Goal: Task Accomplishment & Management: Manage account settings

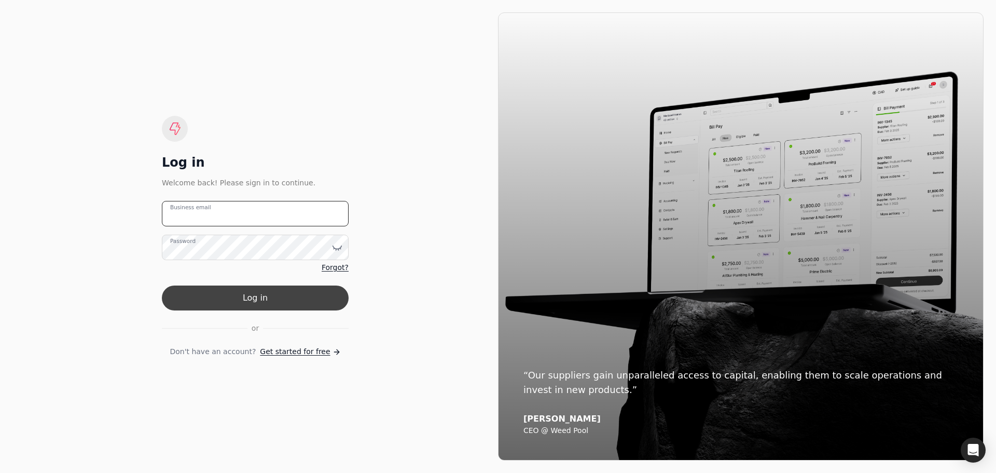
type email "kirsten@pitellhomes.com"
click at [288, 298] on button "Log in" at bounding box center [255, 297] width 187 height 25
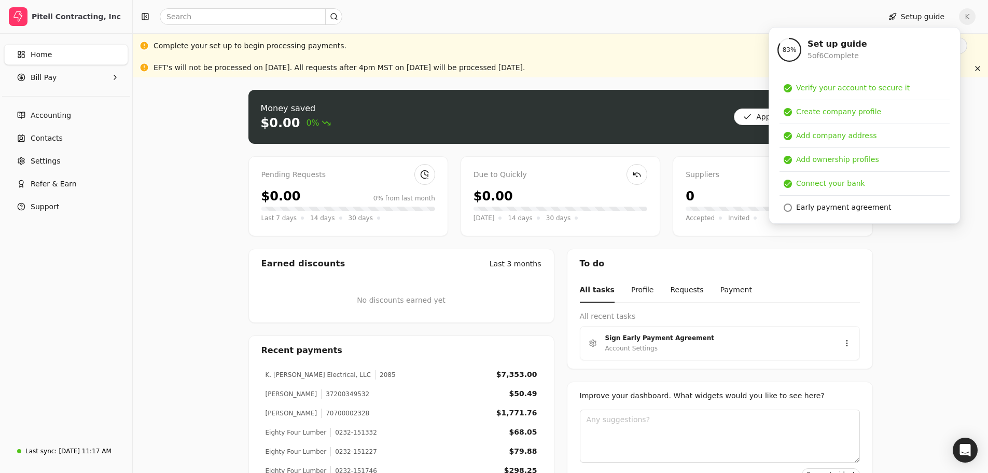
click at [954, 339] on div "Money saved $0.00 0% Approve bills Pay Pending Requests $0.00 0% from last mont…" at bounding box center [561, 327] width 856 height 501
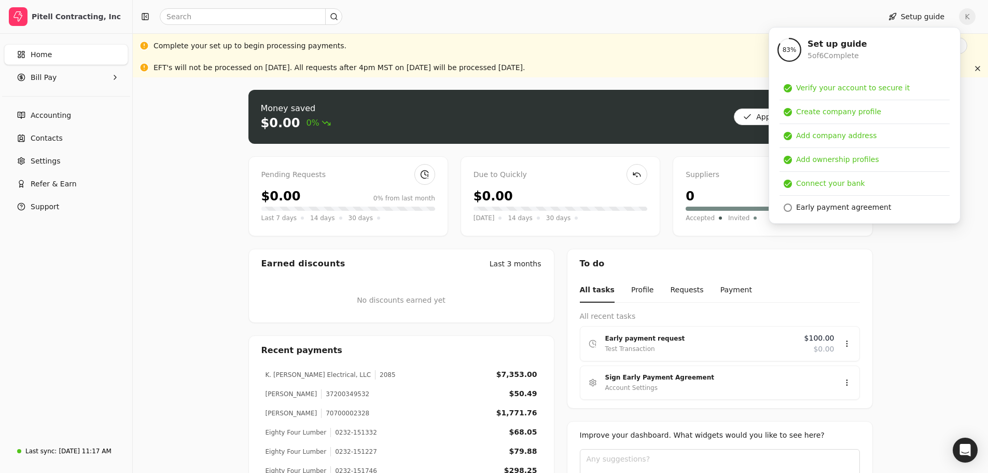
click at [933, 290] on div "Money saved $0.00 0% Approve bills Pay Pending Requests $0.00 0% from last mont…" at bounding box center [561, 327] width 856 height 501
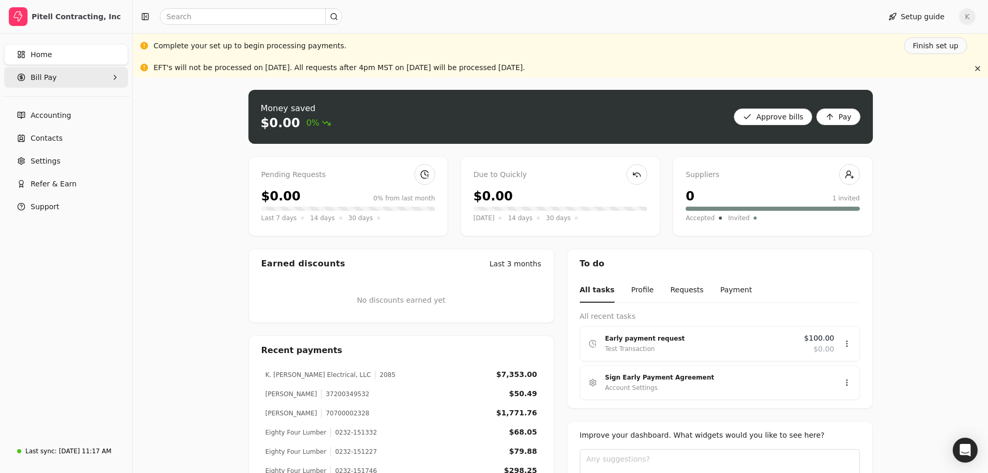
click at [93, 81] on Pay "Bill Pay" at bounding box center [66, 77] width 124 height 21
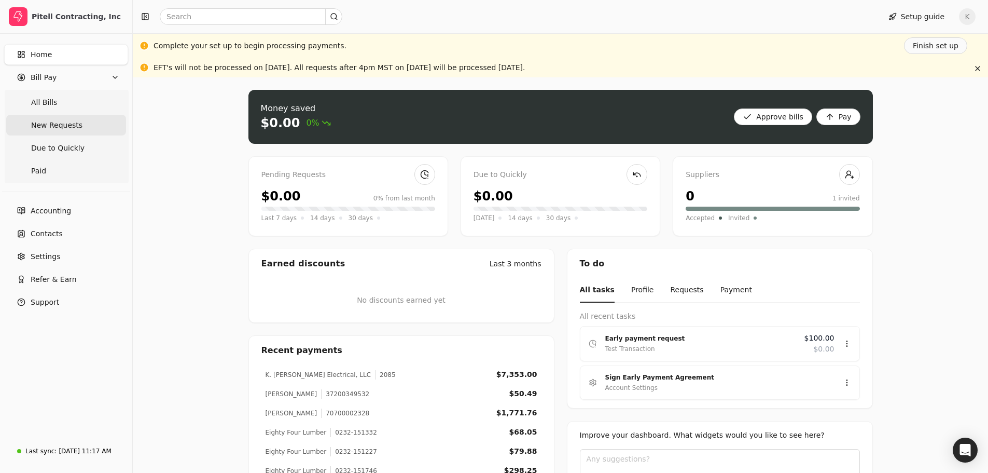
click at [62, 126] on span "New Requests" at bounding box center [56, 125] width 51 height 11
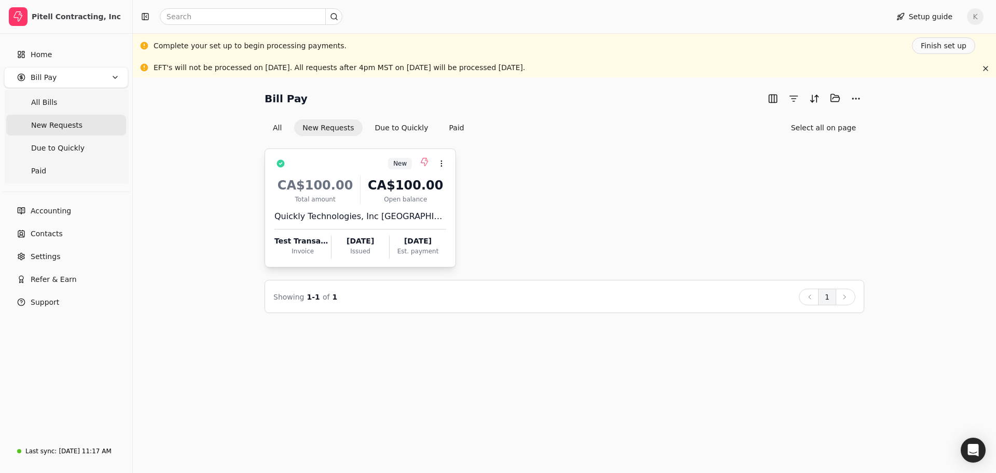
click at [413, 183] on div "CA$100.00" at bounding box center [405, 185] width 81 height 19
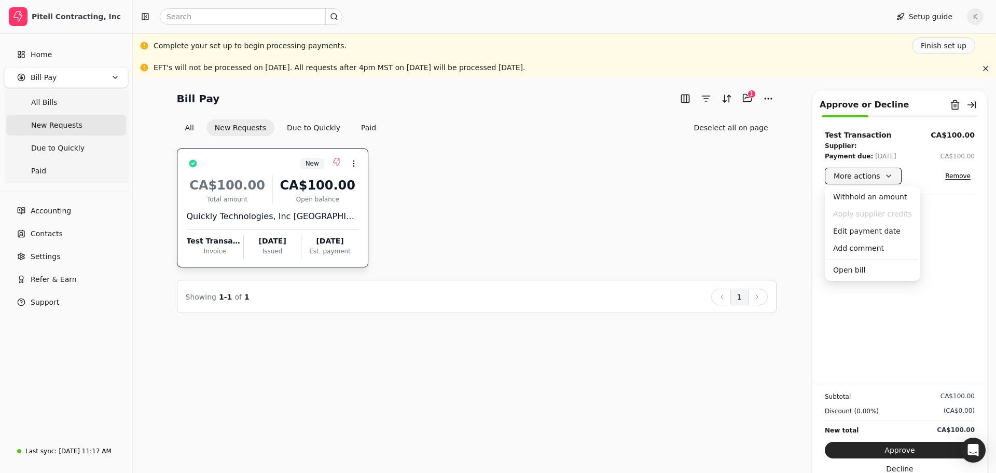
click at [867, 176] on button "More actions" at bounding box center [863, 176] width 77 height 17
click at [875, 231] on div "Edit payment date" at bounding box center [872, 231] width 91 height 17
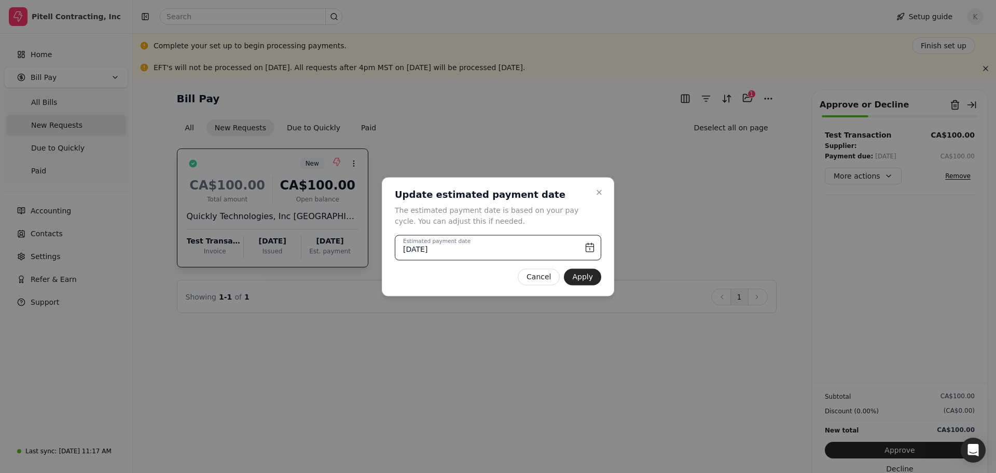
click at [589, 246] on input "September 18th, 2025" at bounding box center [498, 247] width 207 height 25
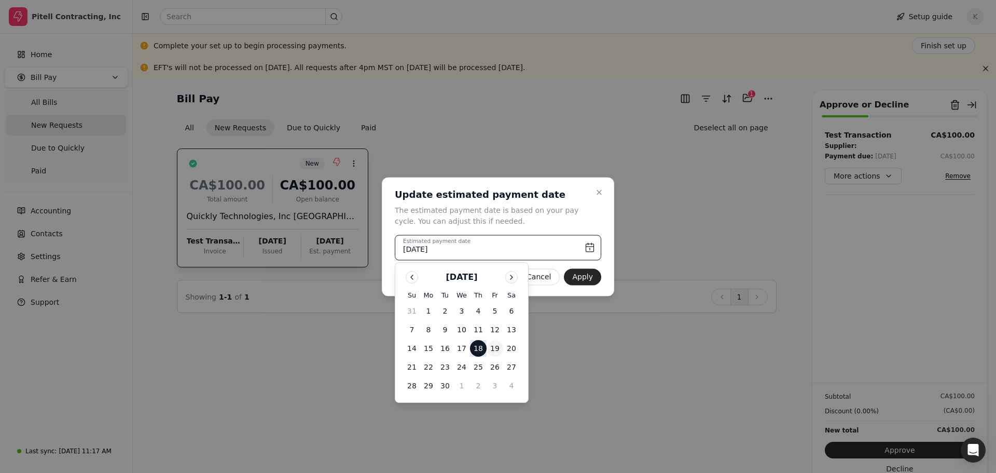
click at [495, 351] on button "19" at bounding box center [495, 348] width 17 height 17
type input "September 19th, 2025"
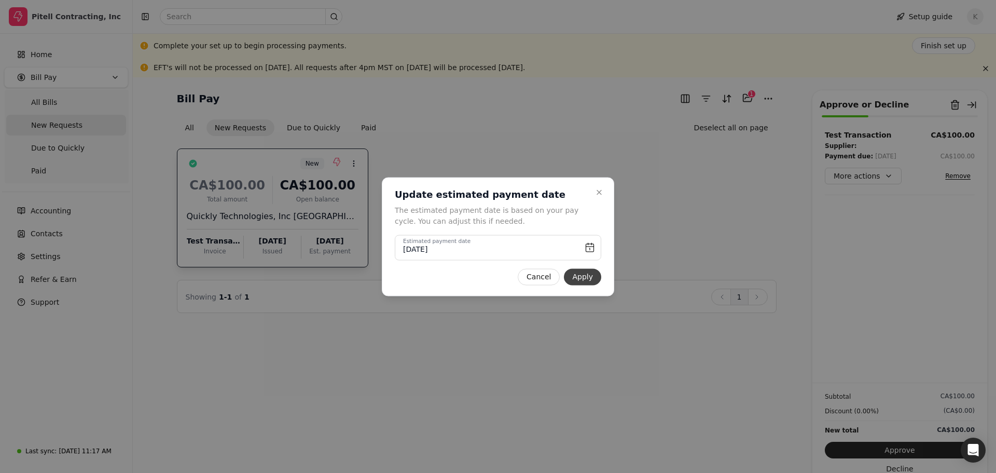
click at [589, 276] on button "Apply" at bounding box center [582, 276] width 37 height 17
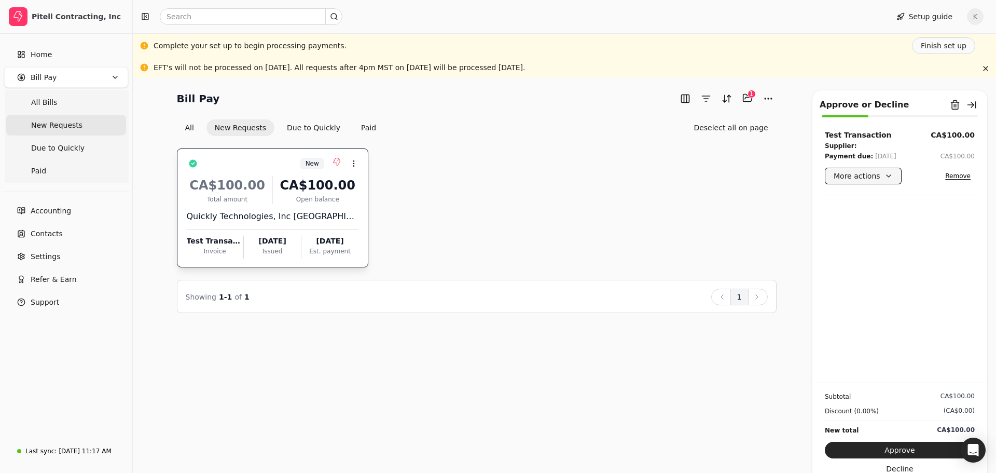
click at [861, 173] on button "More actions" at bounding box center [863, 176] width 77 height 17
click at [878, 232] on div "Edit payment date" at bounding box center [872, 231] width 91 height 17
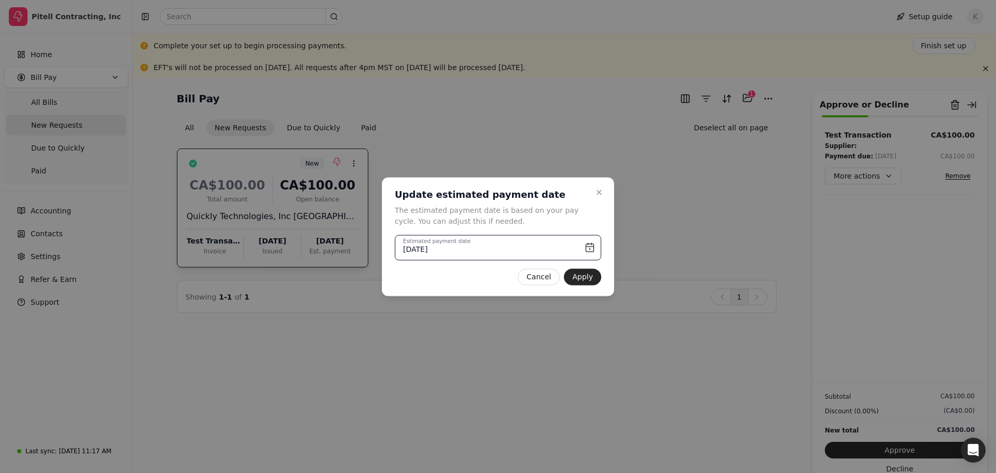
click at [588, 248] on input "September 19th, 2025" at bounding box center [498, 247] width 207 height 25
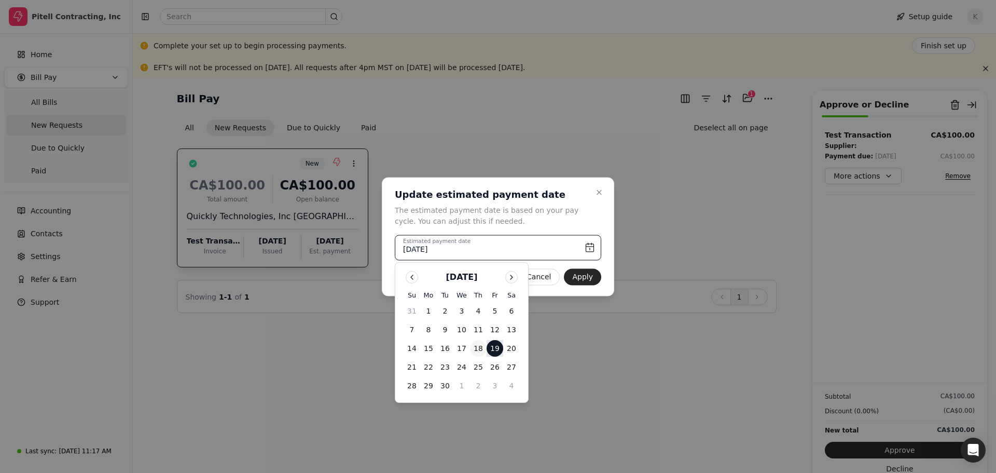
click at [480, 348] on button "18" at bounding box center [478, 348] width 17 height 17
type input "September 18th, 2025"
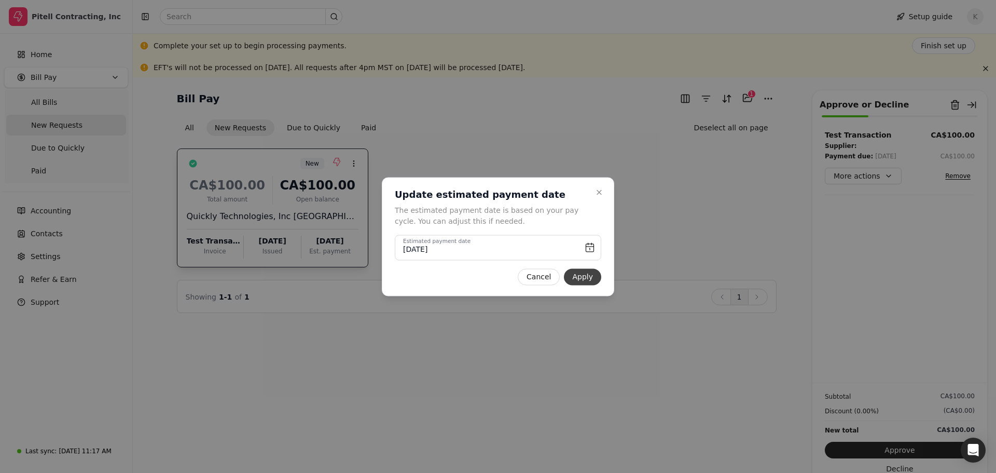
click at [589, 279] on button "Apply" at bounding box center [582, 276] width 37 height 17
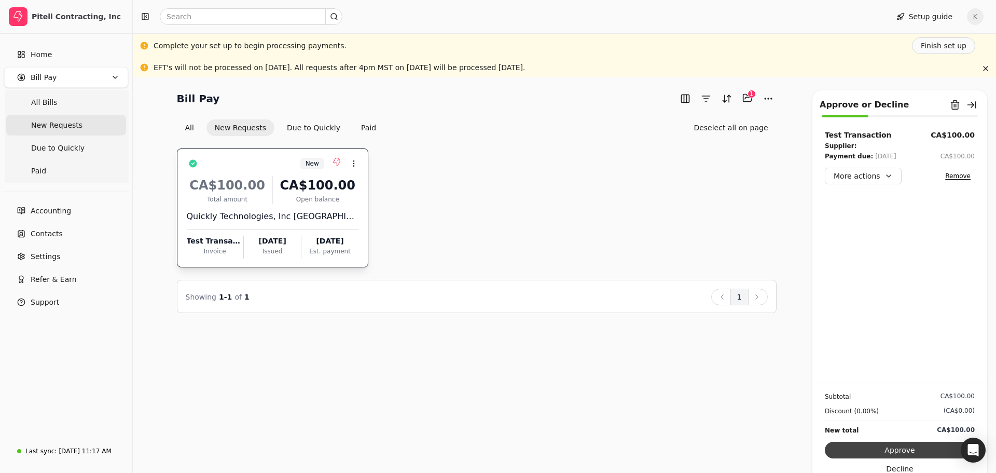
click at [909, 448] on button "Approve" at bounding box center [900, 450] width 150 height 17
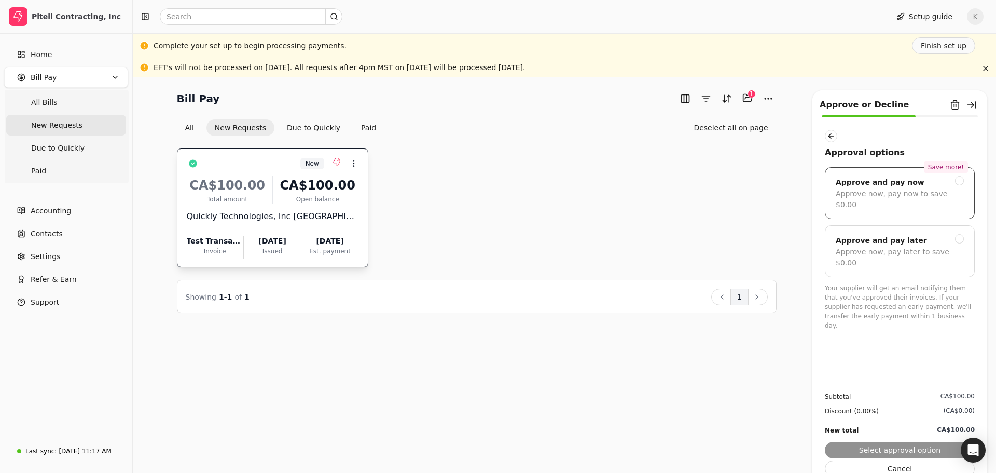
click at [962, 182] on div at bounding box center [959, 180] width 9 height 9
click at [962, 182] on icon at bounding box center [959, 180] width 6 height 6
click at [737, 181] on div "New Context Menu Button CA$100.00 Total amount CA$100.00 Open balance Quickly T…" at bounding box center [477, 207] width 600 height 119
click at [961, 234] on div at bounding box center [959, 238] width 9 height 9
click at [917, 450] on button "Submit approval" at bounding box center [900, 450] width 150 height 17
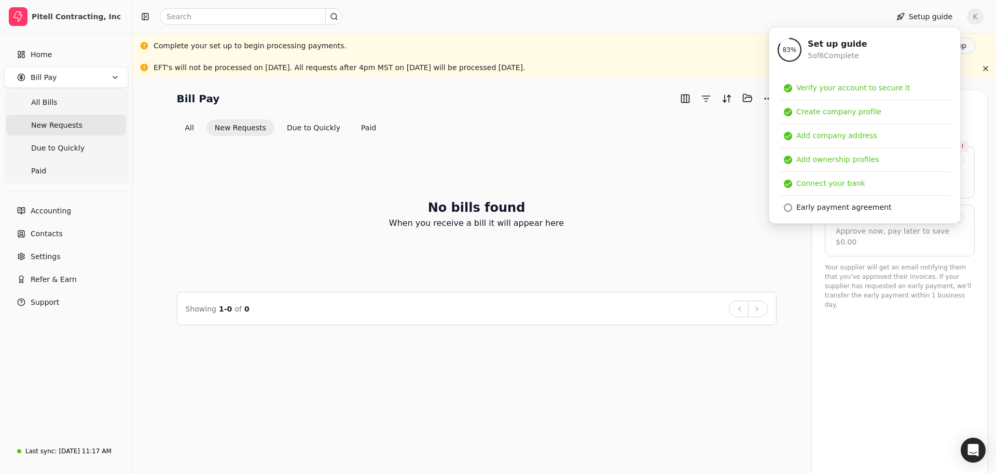
click at [673, 178] on div "No bills found When you receive a bill it will appear here" at bounding box center [477, 213] width 600 height 131
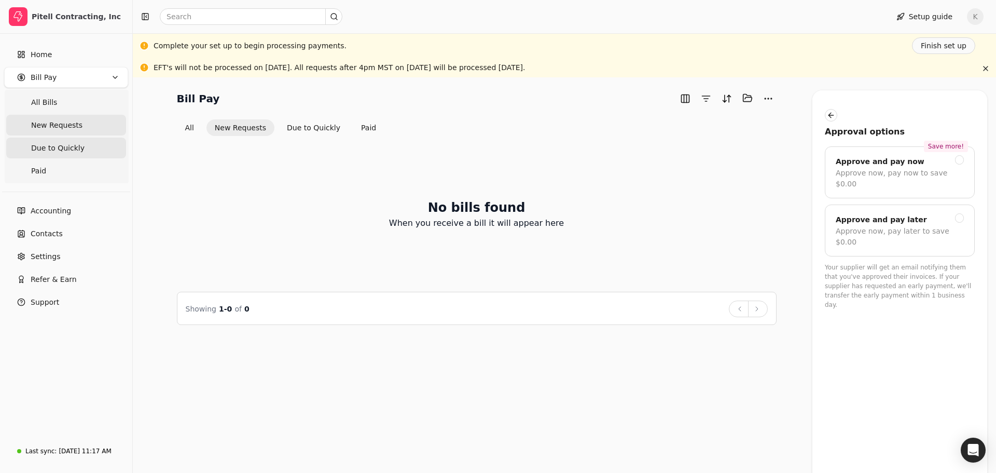
click at [73, 149] on span "Due to Quickly" at bounding box center [57, 148] width 53 height 11
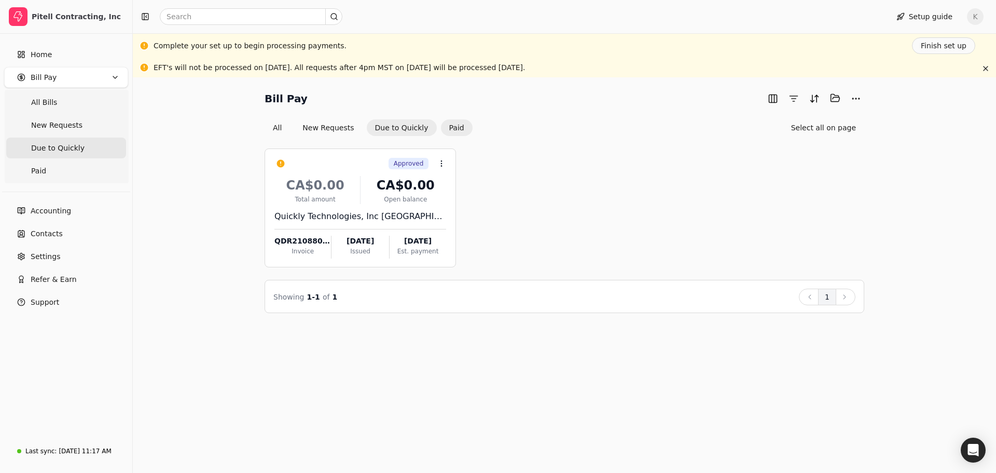
click at [447, 128] on button "Paid" at bounding box center [457, 127] width 32 height 17
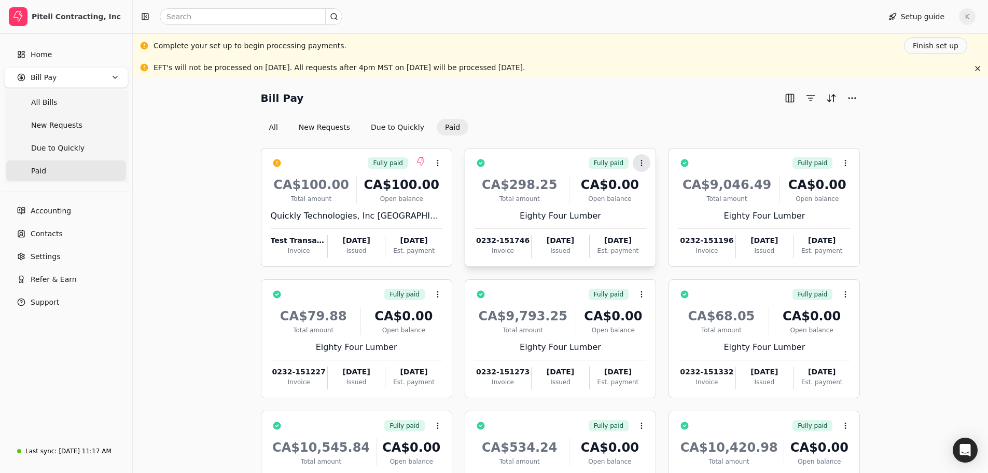
click at [641, 162] on icon at bounding box center [642, 163] width 8 height 8
click at [662, 115] on div "Bill Pay All New Requests Due to Quickly Paid" at bounding box center [561, 113] width 600 height 46
click at [854, 97] on button "More" at bounding box center [852, 98] width 17 height 17
click at [640, 112] on div "Bill Pay All New Requests Due to Quickly Paid" at bounding box center [561, 113] width 600 height 46
click at [438, 163] on icon at bounding box center [438, 163] width 8 height 8
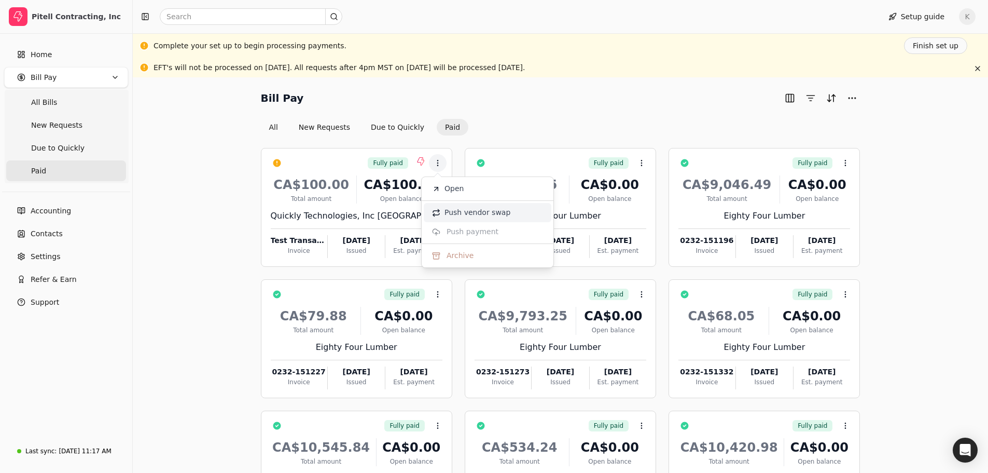
click at [474, 215] on span "Push vendor swap" at bounding box center [478, 212] width 66 height 11
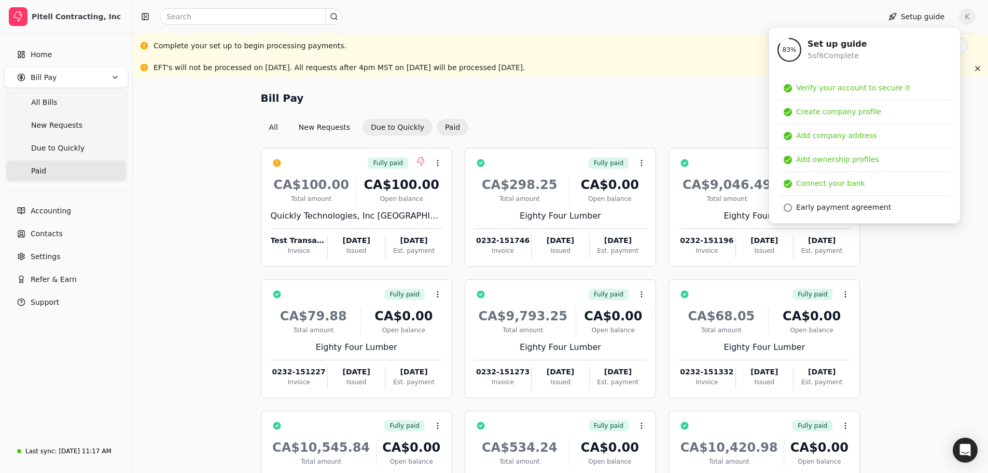
click at [393, 127] on button "Due to Quickly" at bounding box center [398, 127] width 70 height 17
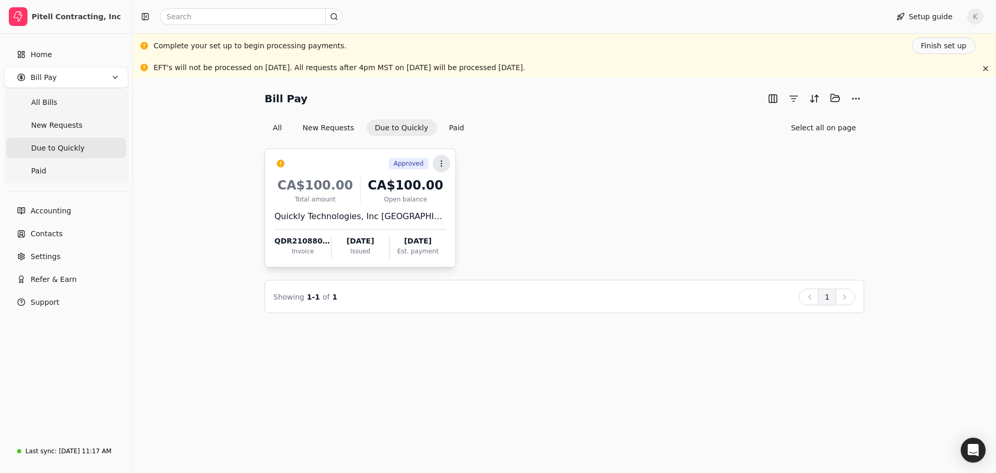
click at [441, 162] on icon at bounding box center [441, 163] width 8 height 8
click at [490, 230] on span "Push vendor swap" at bounding box center [481, 231] width 66 height 11
click at [384, 206] on div "CA$100.00 Total amount CA$100.00 Open balance Quickly Technologies, Inc [GEOGRA…" at bounding box center [360, 214] width 172 height 89
